Goal: Information Seeking & Learning: Compare options

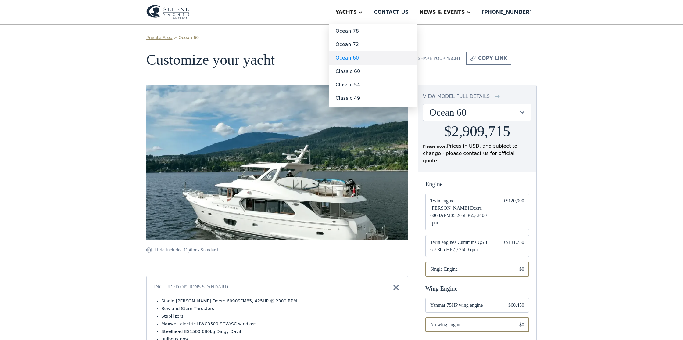
click at [365, 58] on link "Ocean 60" at bounding box center [373, 57] width 88 height 13
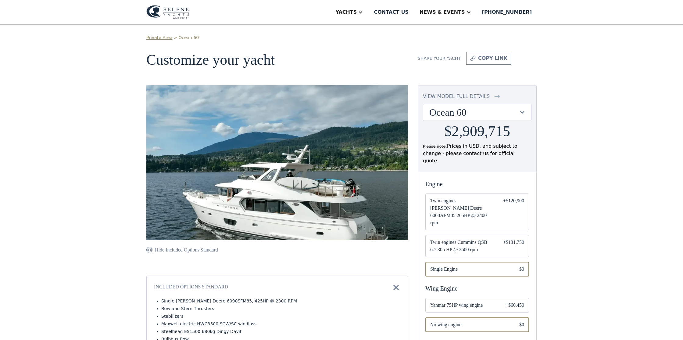
click at [522, 112] on div at bounding box center [522, 112] width 6 height 6
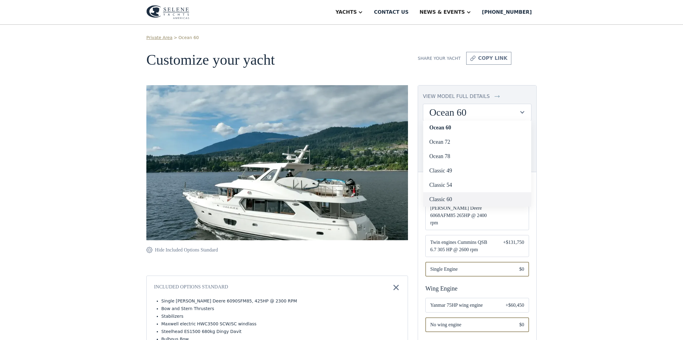
click at [464, 197] on link "Classic 60" at bounding box center [477, 199] width 108 height 14
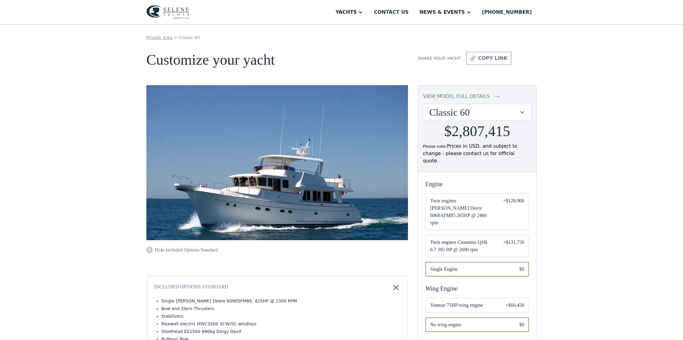
click at [523, 109] on div "Classic 60" at bounding box center [477, 112] width 108 height 16
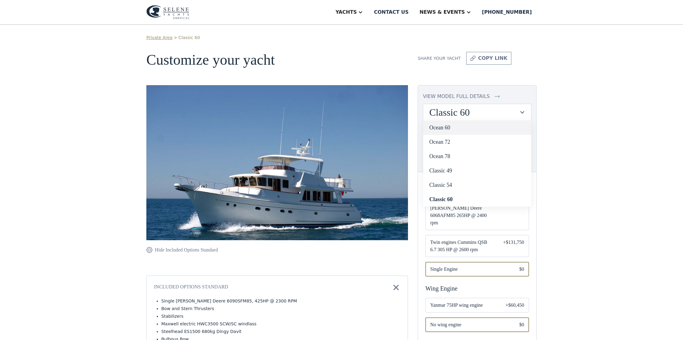
click at [468, 126] on link "Ocean 60" at bounding box center [477, 127] width 108 height 14
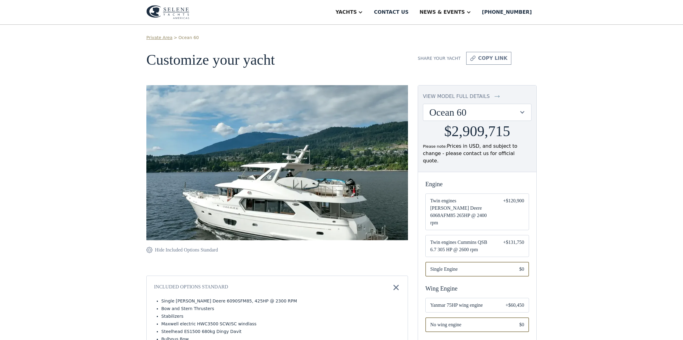
click at [525, 113] on div "Ocean 60" at bounding box center [477, 112] width 108 height 16
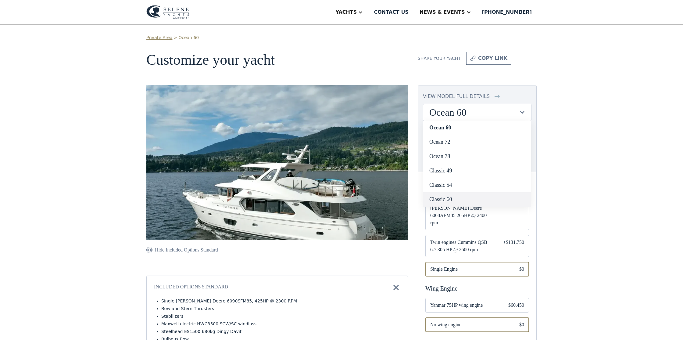
click at [453, 197] on link "Classic 60" at bounding box center [477, 199] width 108 height 14
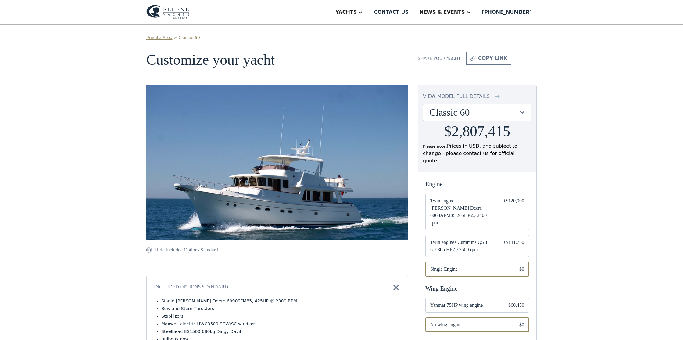
click at [521, 113] on div at bounding box center [522, 112] width 6 height 6
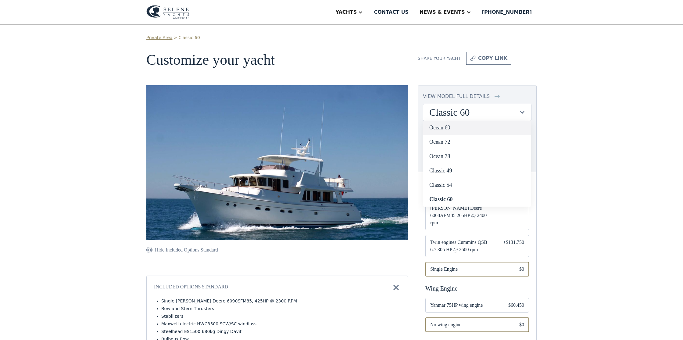
click at [457, 128] on link "Ocean 60" at bounding box center [477, 127] width 108 height 14
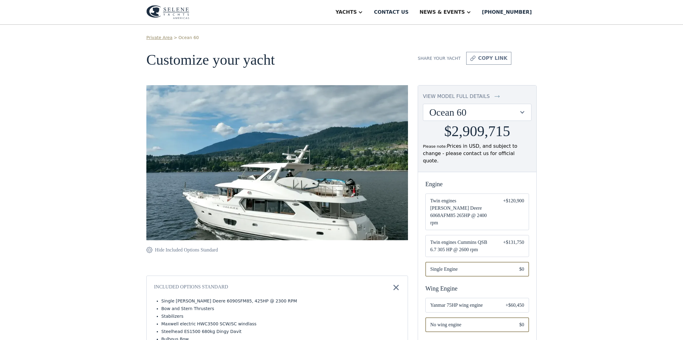
click at [519, 113] on div at bounding box center [522, 112] width 6 height 6
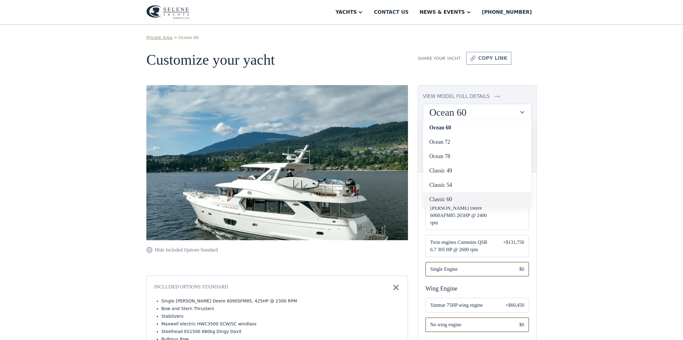
click at [457, 200] on link "Classic 60" at bounding box center [477, 199] width 108 height 14
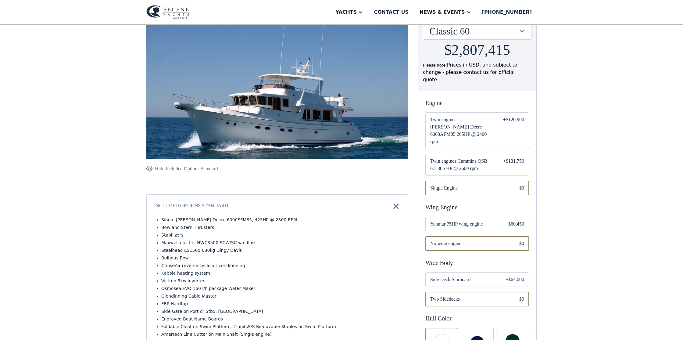
scroll to position [83, 0]
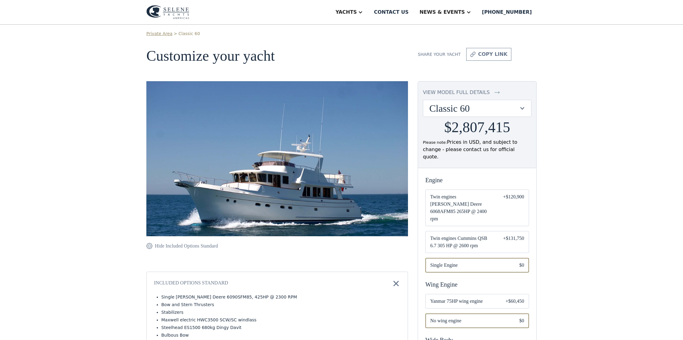
click at [523, 109] on div at bounding box center [522, 108] width 6 height 6
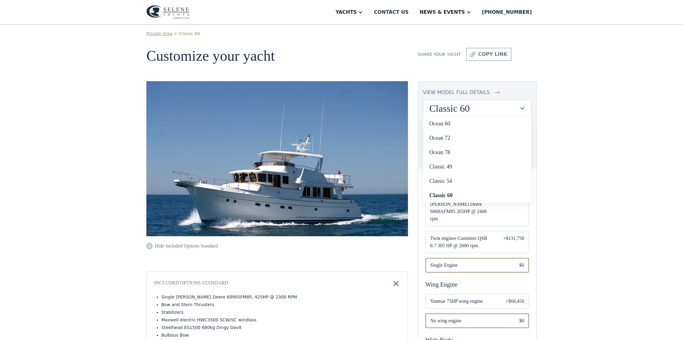
scroll to position [4, 0]
click at [462, 124] on link "Ocean 60" at bounding box center [477, 124] width 108 height 14
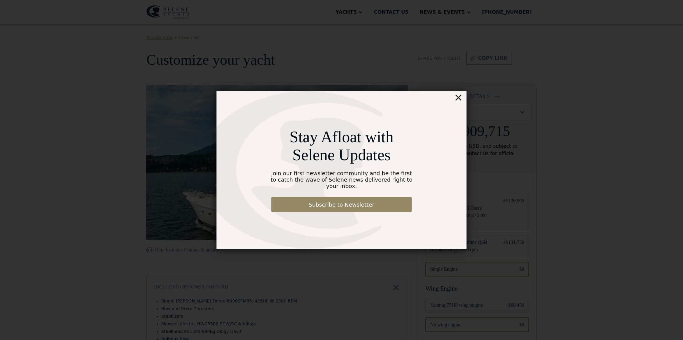
click at [460, 100] on div "×" at bounding box center [458, 97] width 9 height 12
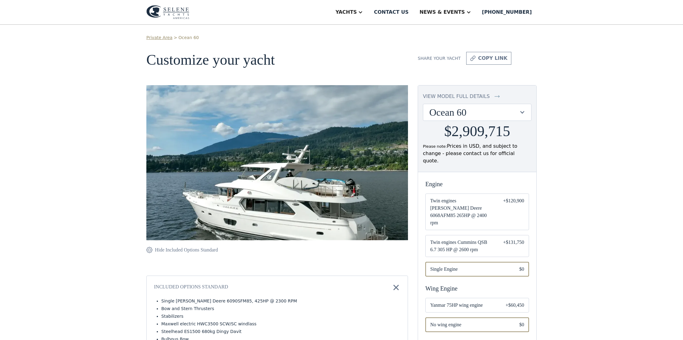
click at [178, 16] on img at bounding box center [167, 12] width 43 height 14
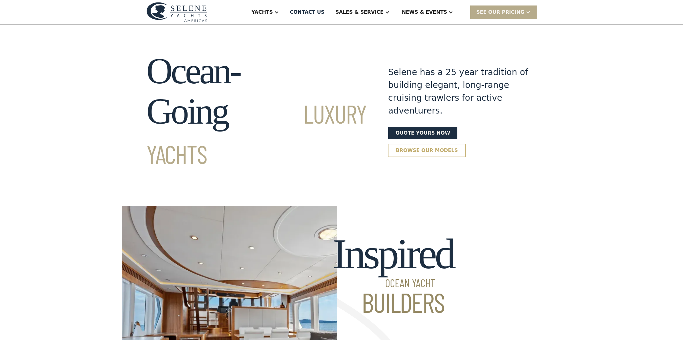
click at [426, 144] on link "Browse our models" at bounding box center [426, 150] width 77 height 13
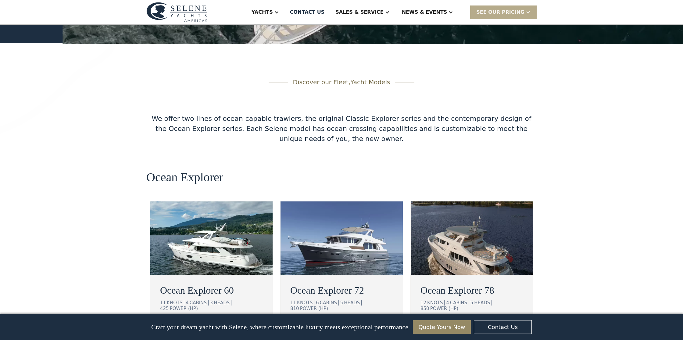
scroll to position [952, 0]
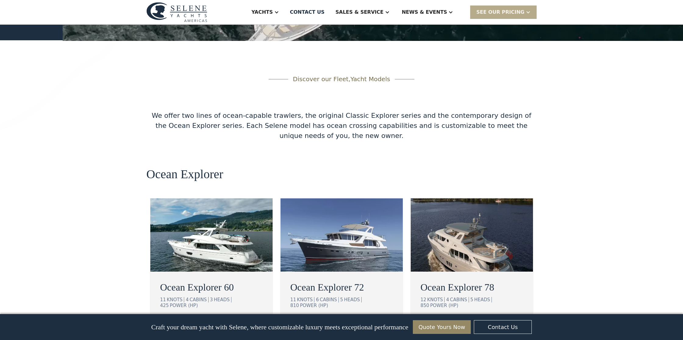
click at [199, 321] on div "view details" at bounding box center [185, 324] width 34 height 7
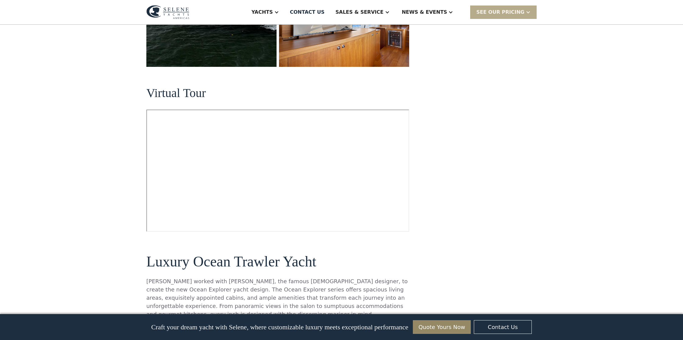
scroll to position [252, 0]
